Goal: Information Seeking & Learning: Learn about a topic

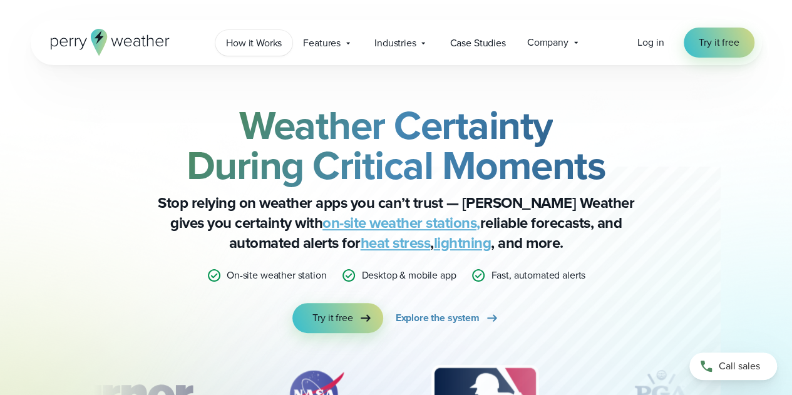
click at [240, 49] on span "How it Works" at bounding box center [254, 43] width 56 height 15
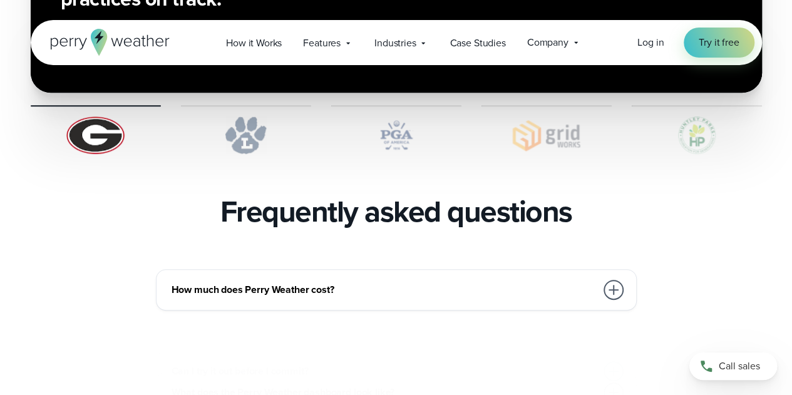
scroll to position [2629, 0]
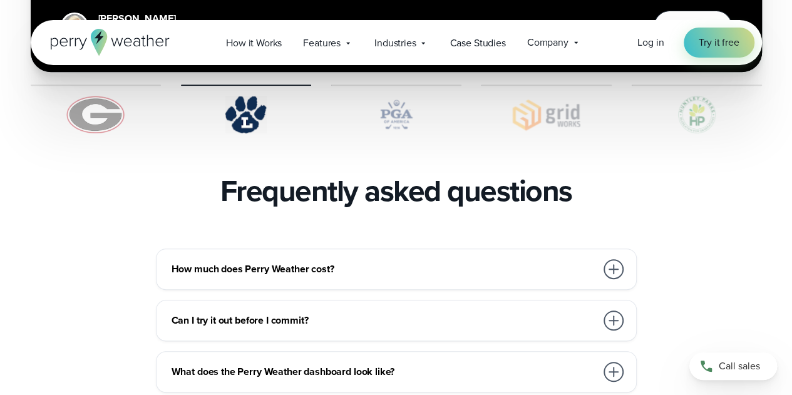
click at [408, 262] on h3 "How much does Perry Weather cost?" at bounding box center [384, 269] width 424 height 15
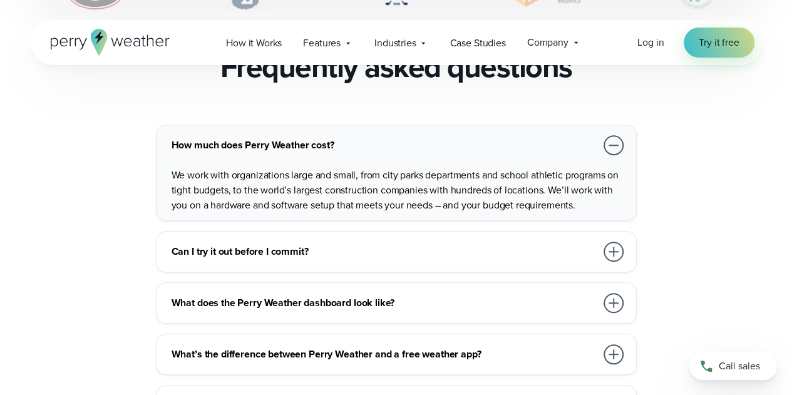
scroll to position [2754, 0]
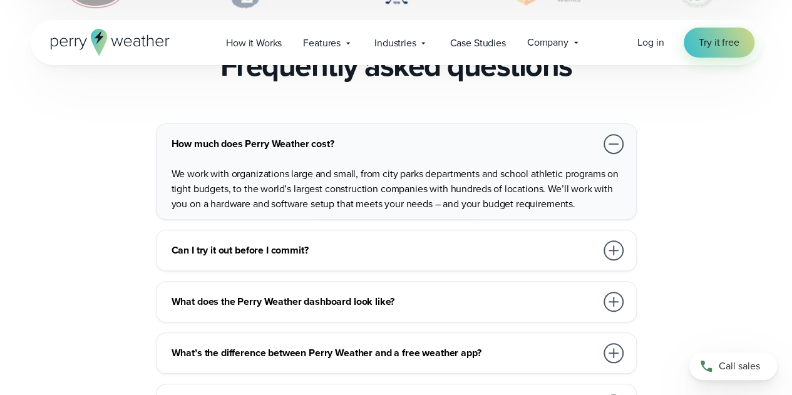
click at [446, 243] on h3 "Can I try it out before I commit?" at bounding box center [384, 250] width 424 height 15
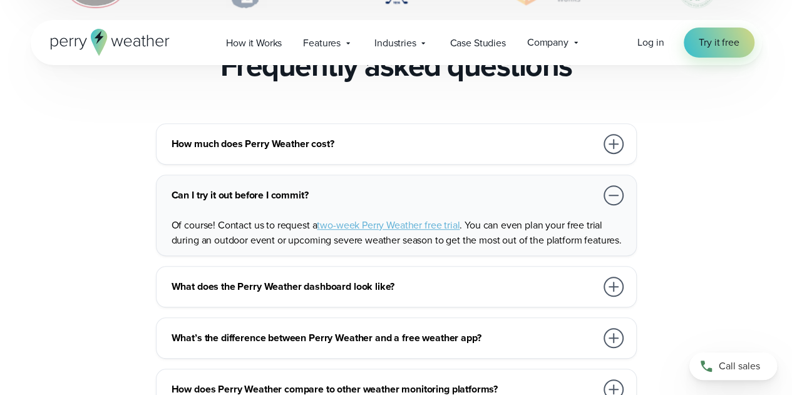
click at [427, 279] on div "What does the Perry Weather dashboard look like?" at bounding box center [399, 286] width 454 height 25
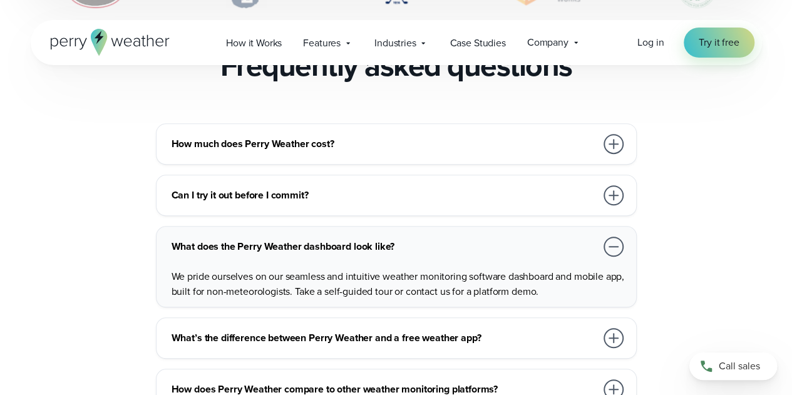
click at [427, 279] on p "We pride ourselves on our seamless and intuitive weather monitoring software da…" at bounding box center [399, 284] width 454 height 30
click at [426, 331] on h3 "What’s the difference between Perry Weather and a free weather app?" at bounding box center [384, 338] width 424 height 15
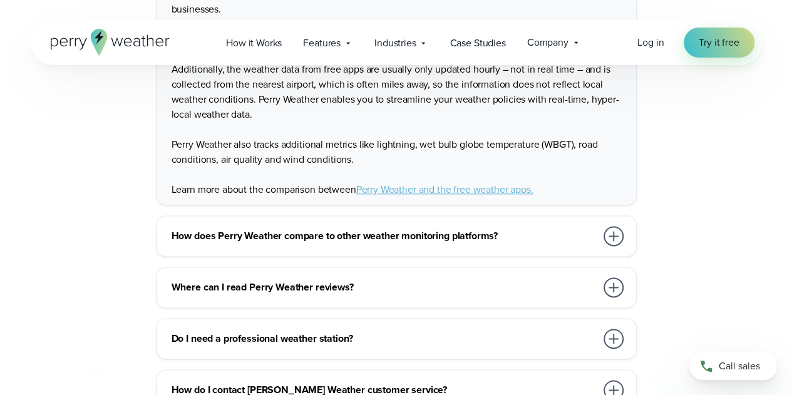
scroll to position [3130, 0]
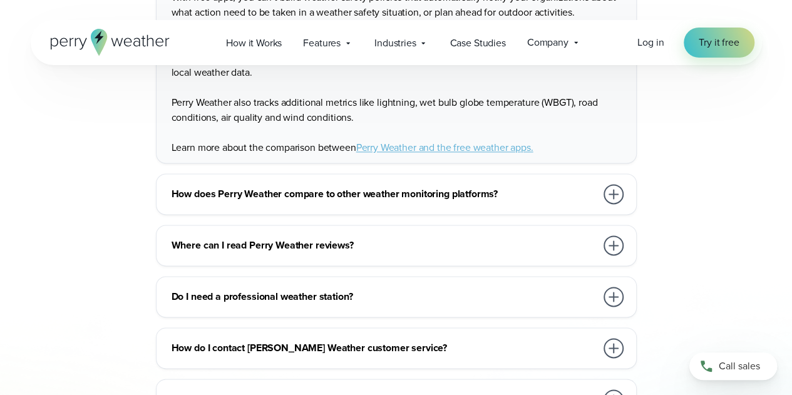
click at [434, 187] on h3 "How does Perry Weather compare to other weather monitoring platforms?" at bounding box center [384, 194] width 424 height 15
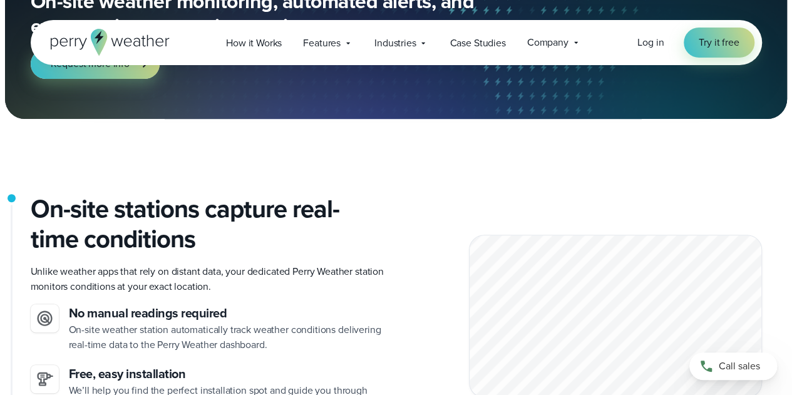
scroll to position [0, 0]
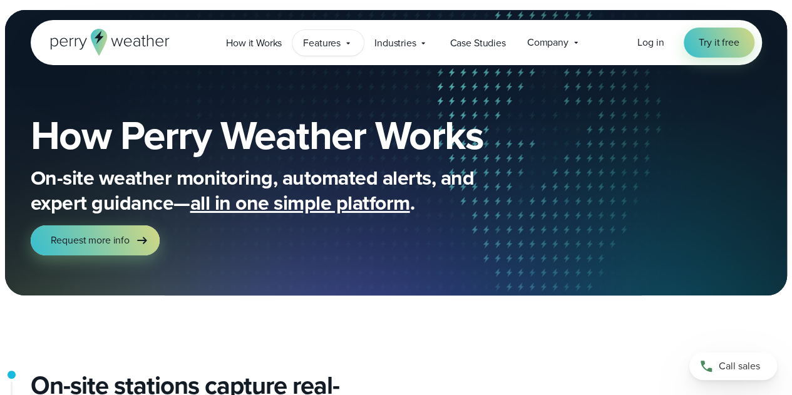
click at [339, 44] on span "Features" at bounding box center [322, 43] width 38 height 15
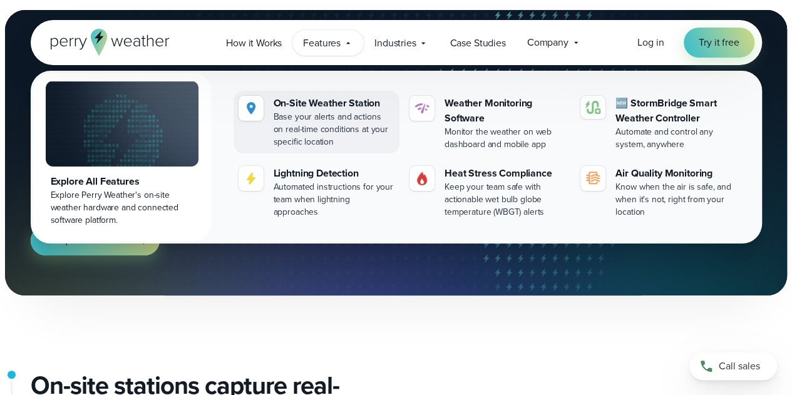
click at [348, 137] on div "Base your alerts and actions on real-time conditions at your specific location" at bounding box center [334, 130] width 121 height 38
